Goal: Task Accomplishment & Management: Use online tool/utility

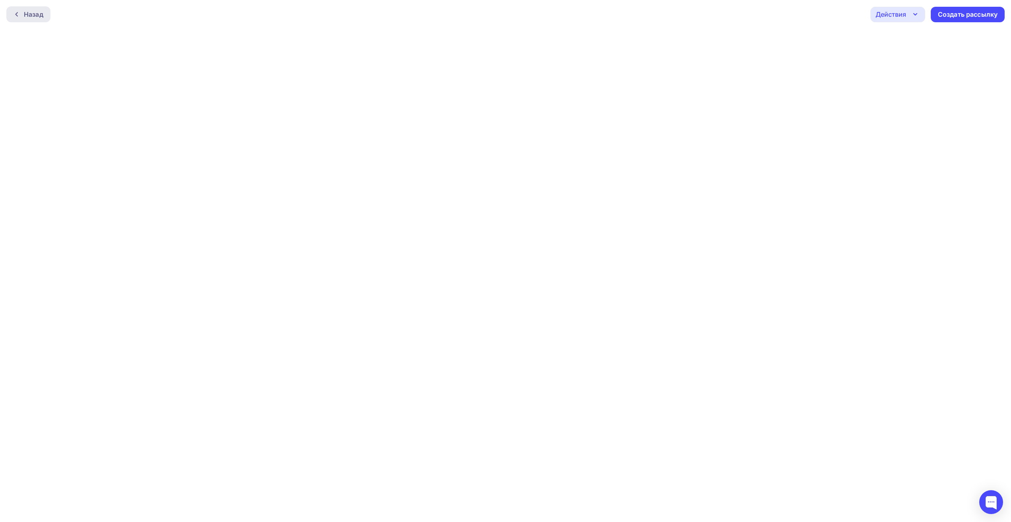
click at [20, 8] on div "Назад" at bounding box center [28, 14] width 44 height 16
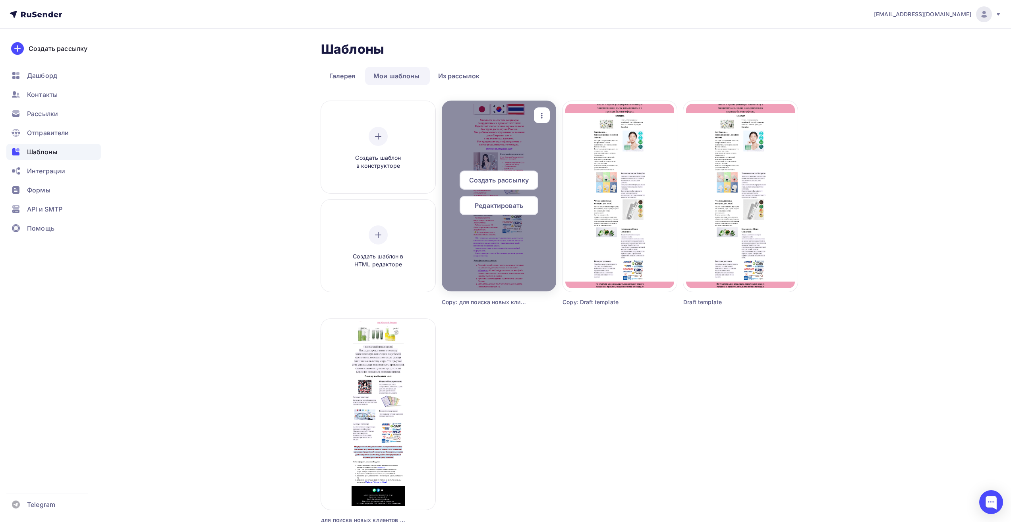
click at [494, 199] on div "Редактировать" at bounding box center [499, 205] width 79 height 19
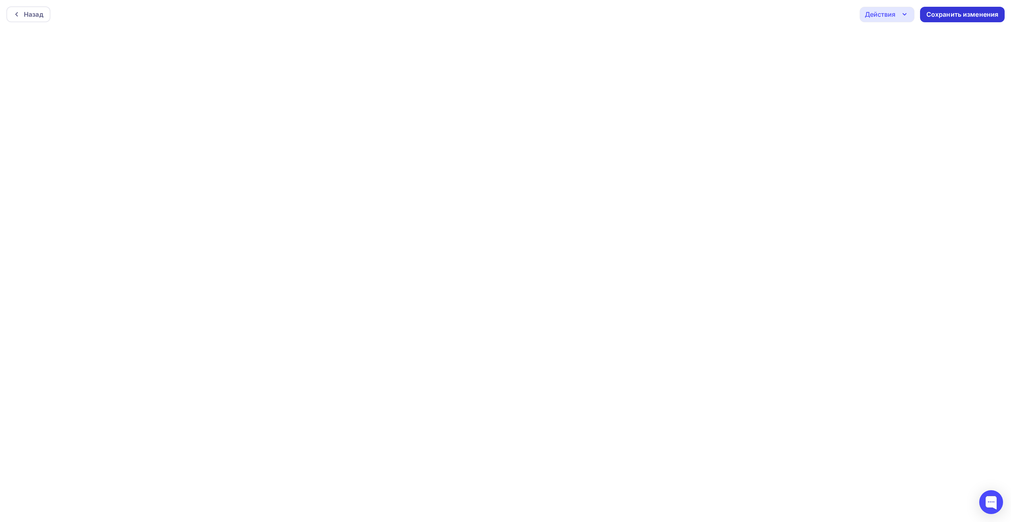
click at [981, 16] on div "Сохранить изменения" at bounding box center [963, 14] width 72 height 9
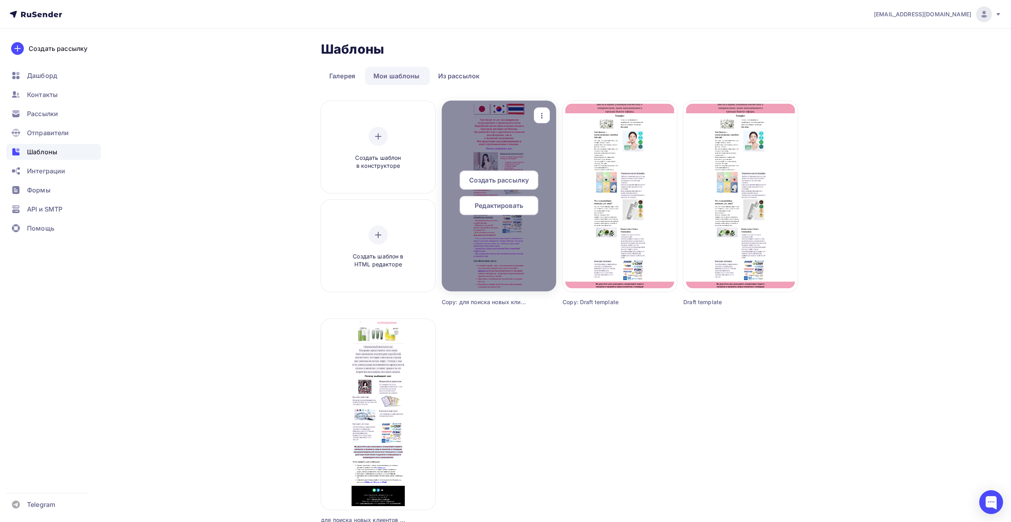
click at [515, 181] on span "Создать рассылку" at bounding box center [499, 180] width 60 height 10
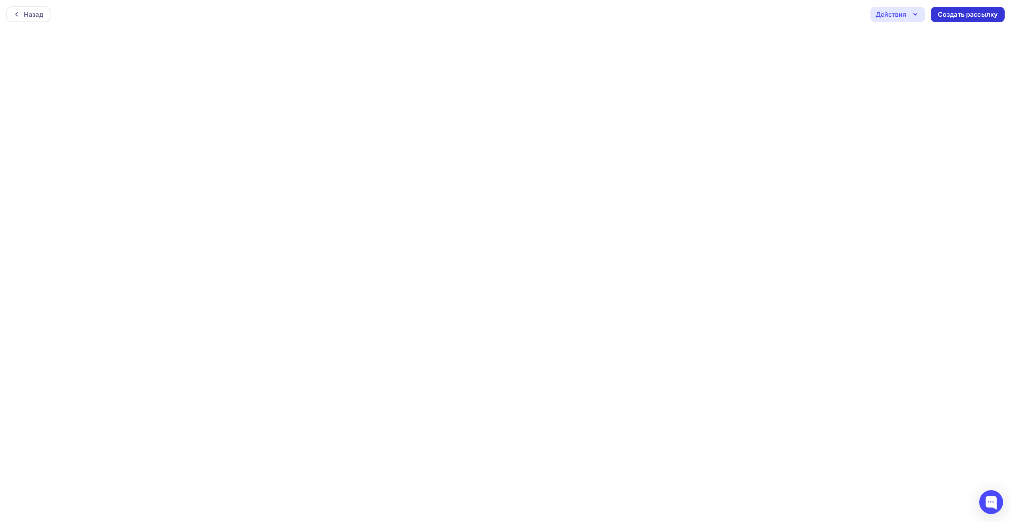
click at [963, 14] on div "Создать рассылку" at bounding box center [968, 14] width 60 height 9
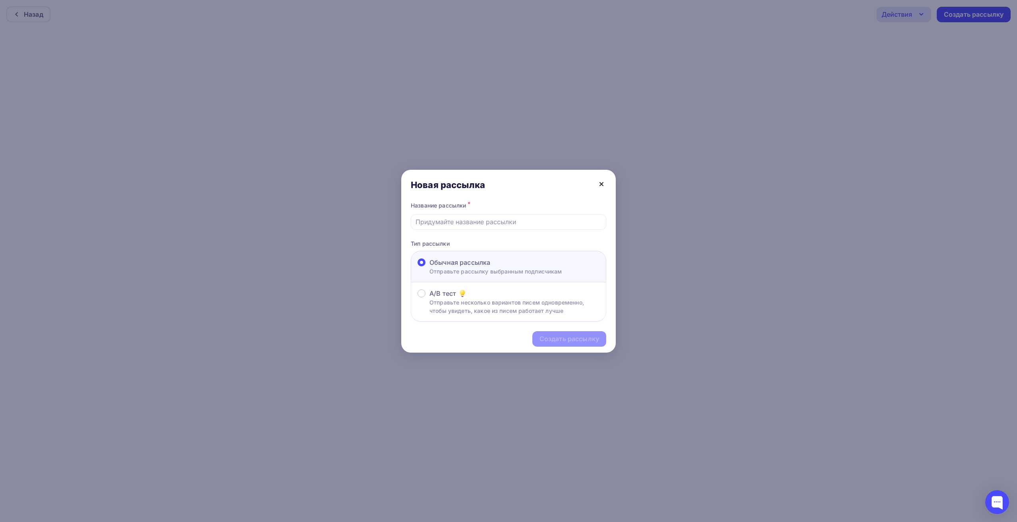
click at [606, 181] on icon at bounding box center [602, 184] width 10 height 10
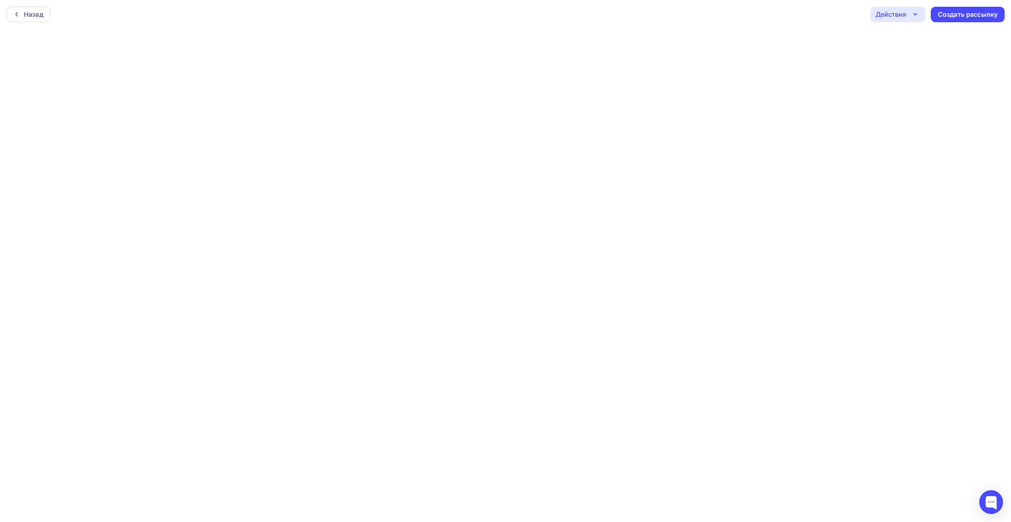
click at [895, 12] on div "Действия" at bounding box center [891, 15] width 31 height 10
click at [900, 38] on div "Отправить тестовое письмо" at bounding box center [940, 38] width 91 height 10
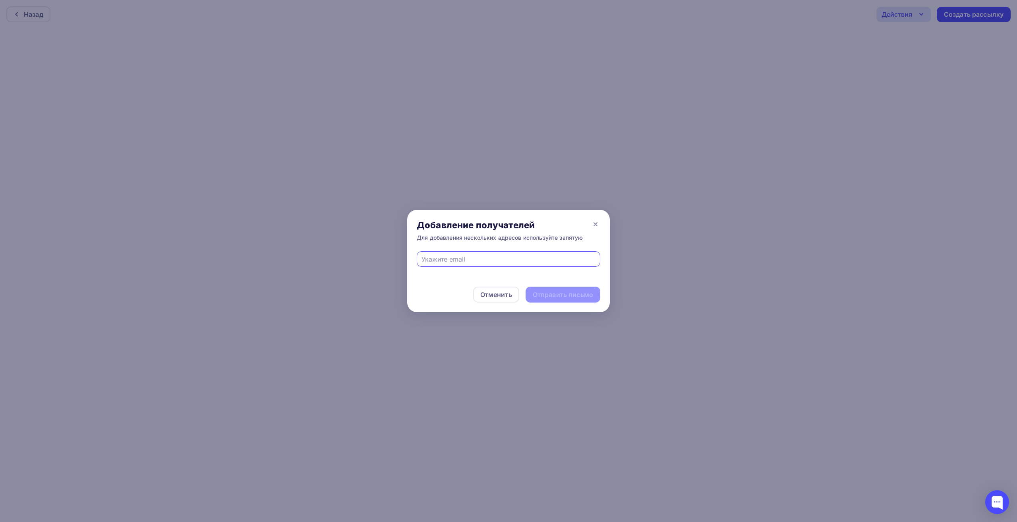
click at [453, 256] on input "text" at bounding box center [509, 259] width 174 height 10
type input "[EMAIL_ADDRESS][DOMAIN_NAME]"
click at [544, 296] on div "Отправить письмо" at bounding box center [563, 294] width 60 height 9
